Goal: Find specific fact: Find specific fact

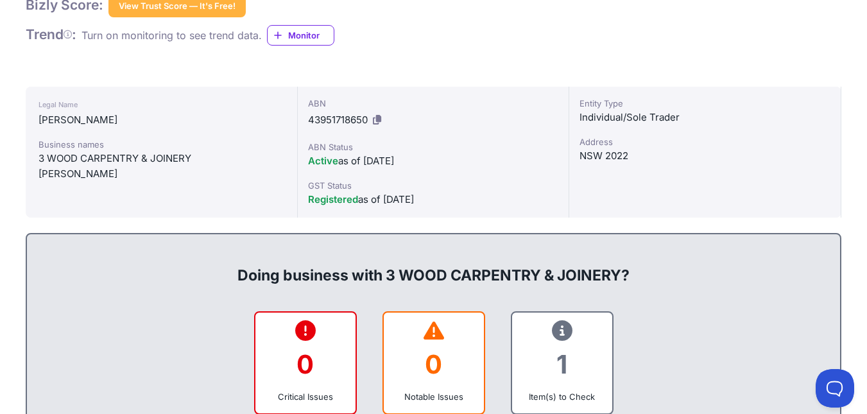
click at [94, 178] on div "[PERSON_NAME]" at bounding box center [161, 173] width 246 height 15
copy div "[PERSON_NAME]"
click at [76, 182] on div "Legal Name [PERSON_NAME] Business names 3 WOOD CARPENTRY & JOINERY [PERSON_NAME]" at bounding box center [162, 152] width 272 height 131
click at [66, 173] on div "[PERSON_NAME]" at bounding box center [161, 173] width 246 height 15
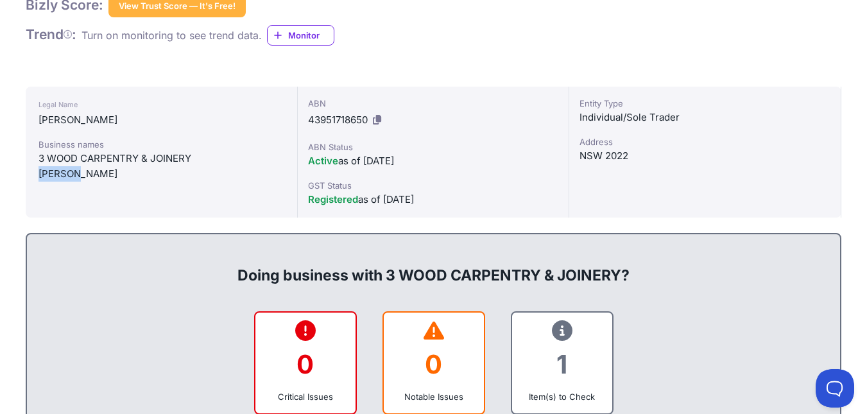
click at [66, 173] on div "[PERSON_NAME]" at bounding box center [161, 173] width 246 height 15
copy div "[PERSON_NAME]"
